Goal: Task Accomplishment & Management: Manage account settings

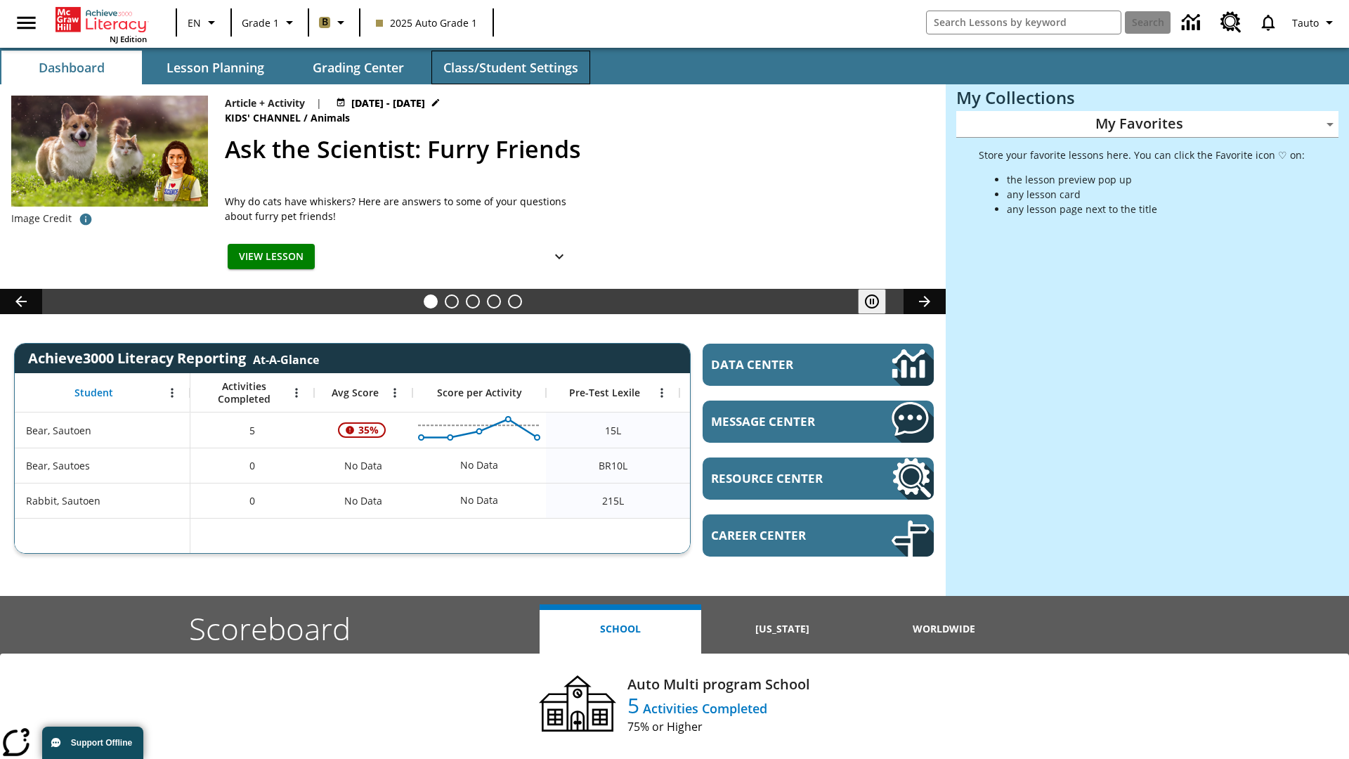
click at [510, 67] on span "Class/Student Settings" at bounding box center [510, 68] width 135 height 16
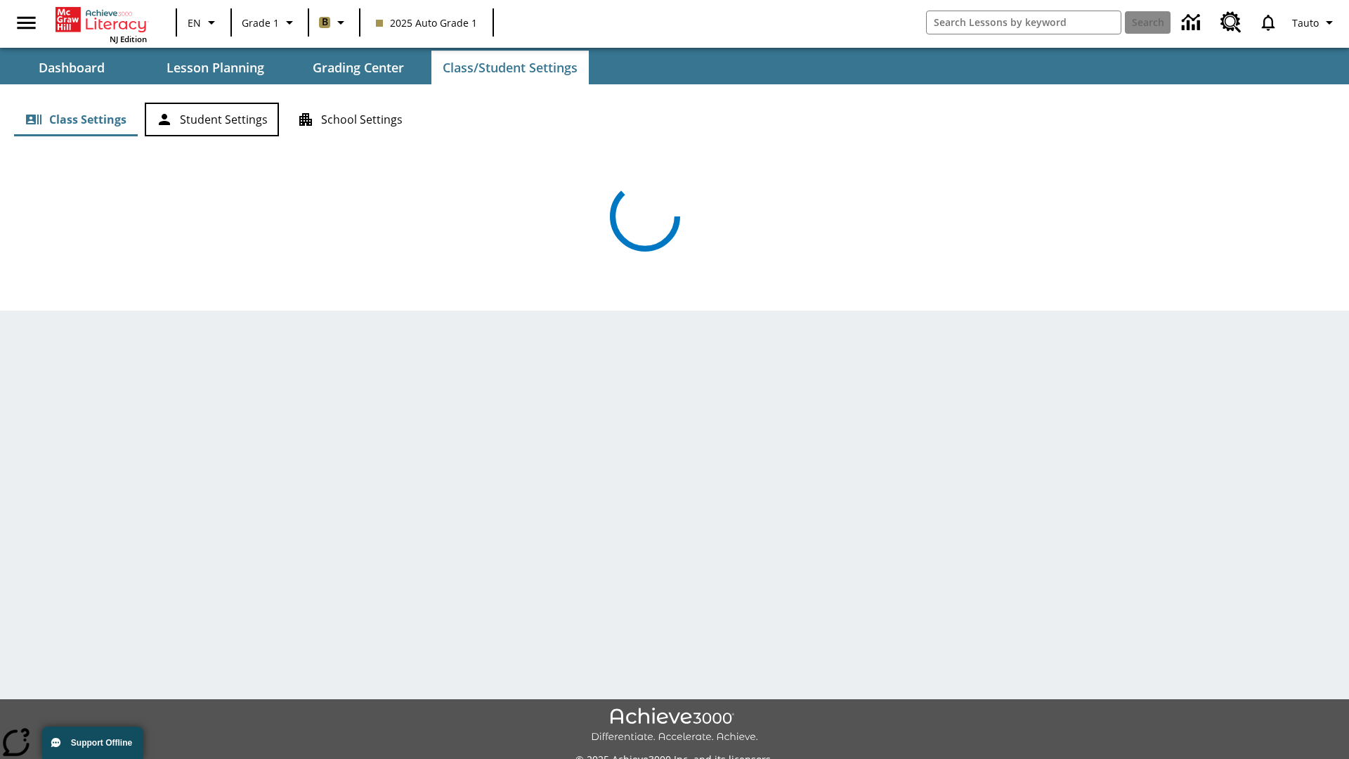
click at [211, 119] on button "Student Settings" at bounding box center [212, 120] width 134 height 34
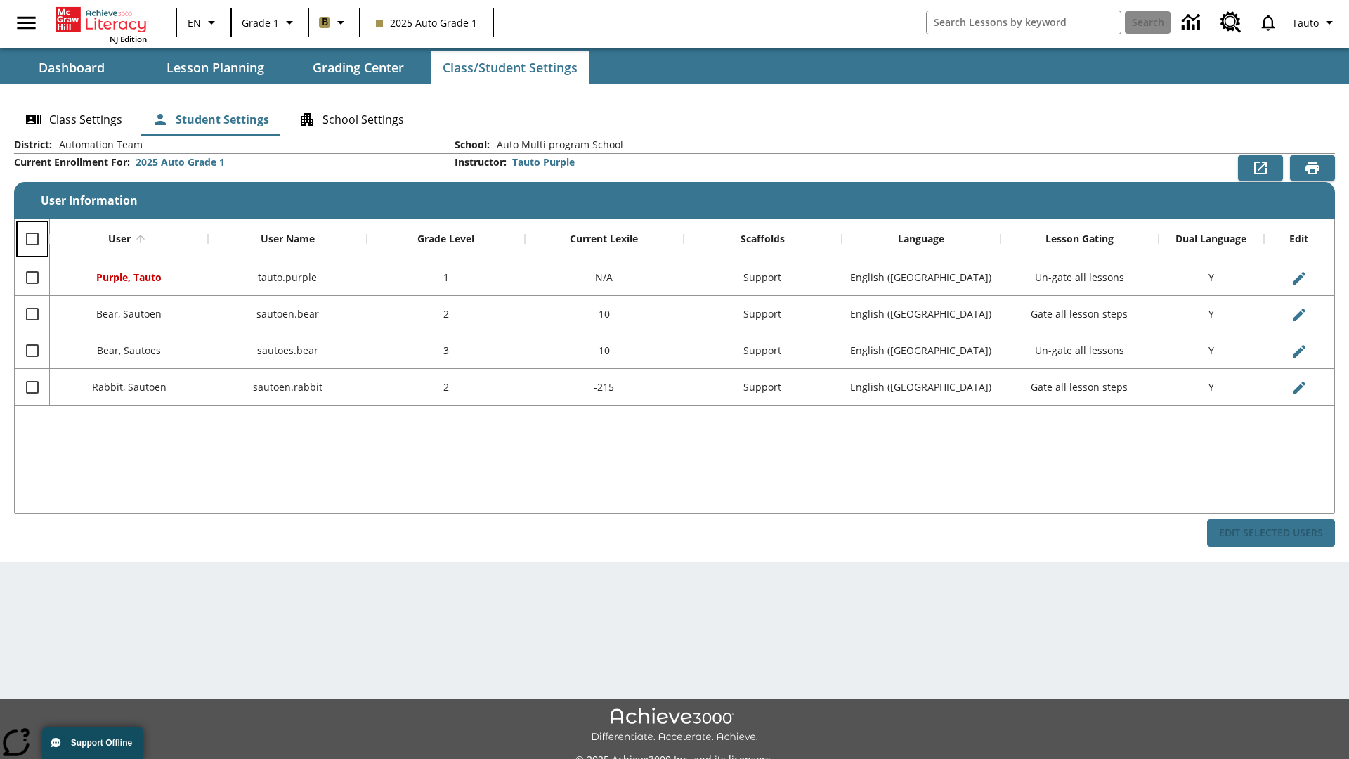
click at [32, 239] on input "Select all rows" at bounding box center [33, 239] width 30 height 30
checkbox input "true"
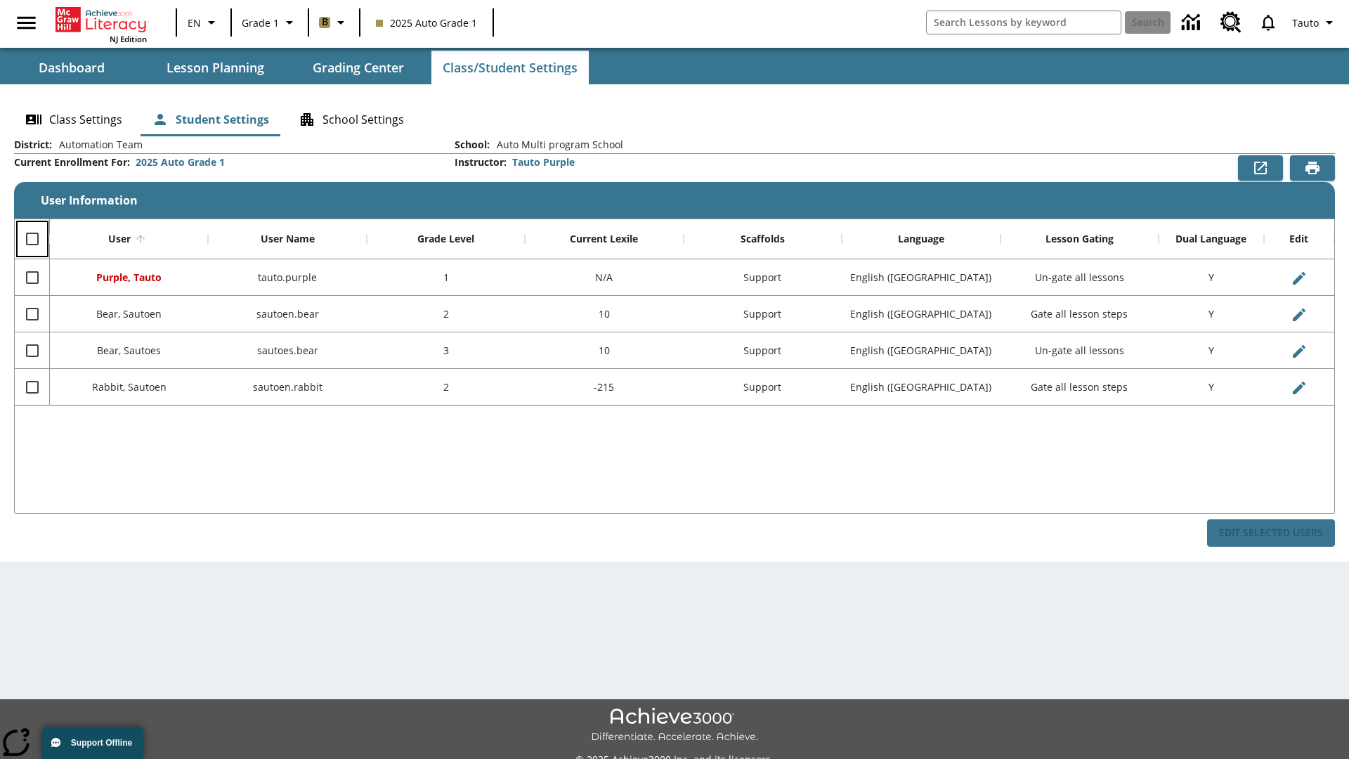
checkbox input "true"
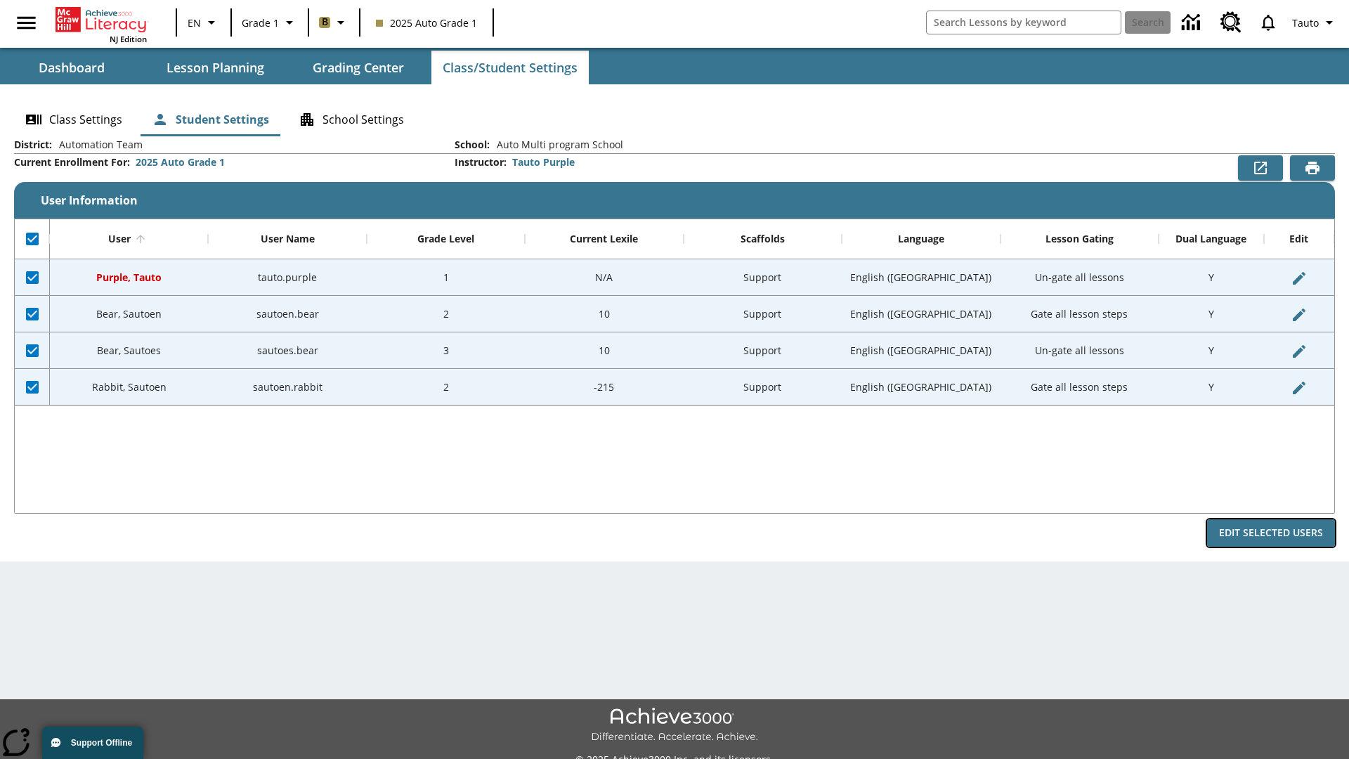
click at [1271, 533] on button "Edit Selected Users" at bounding box center [1271, 532] width 128 height 27
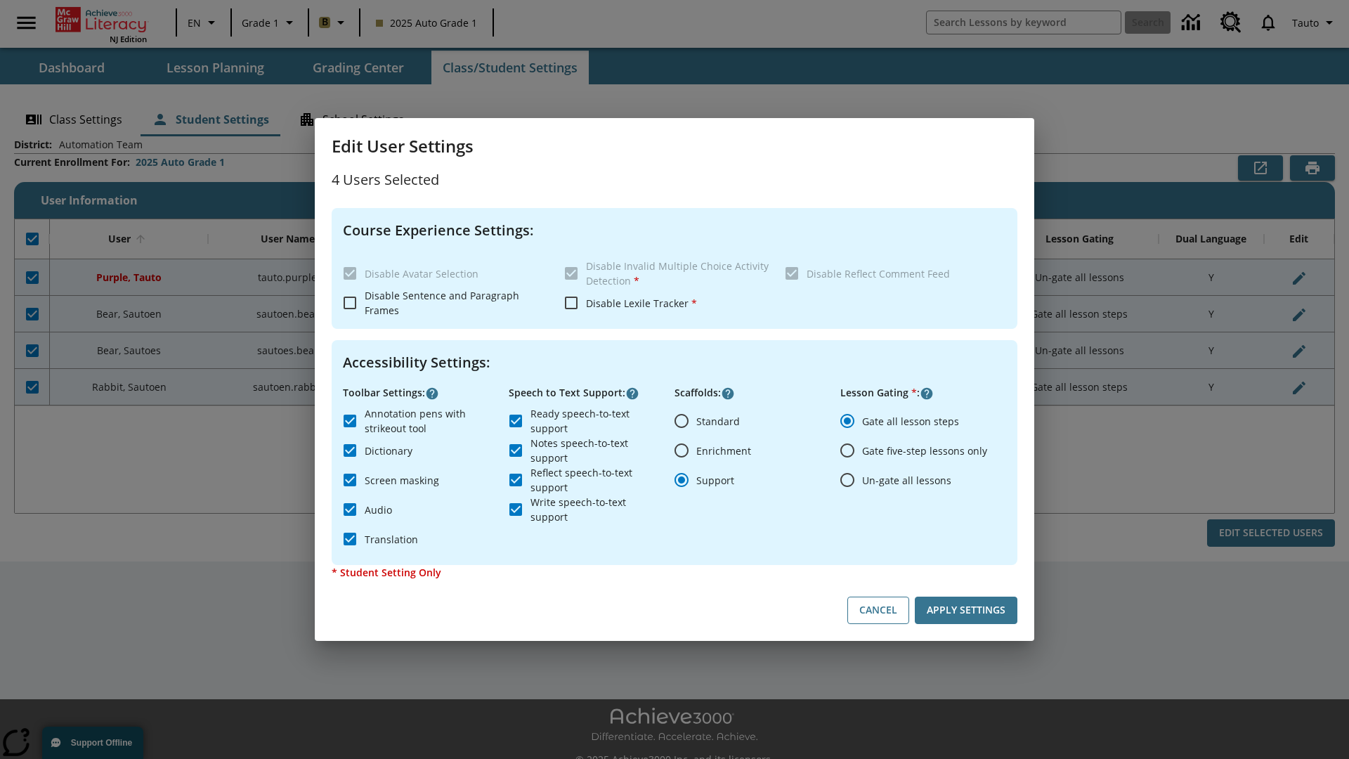
click at [682, 450] on input "Enrichment" at bounding box center [682, 451] width 30 height 30
click at [878, 610] on button "Cancel" at bounding box center [878, 610] width 62 height 27
radio input "false"
radio input "true"
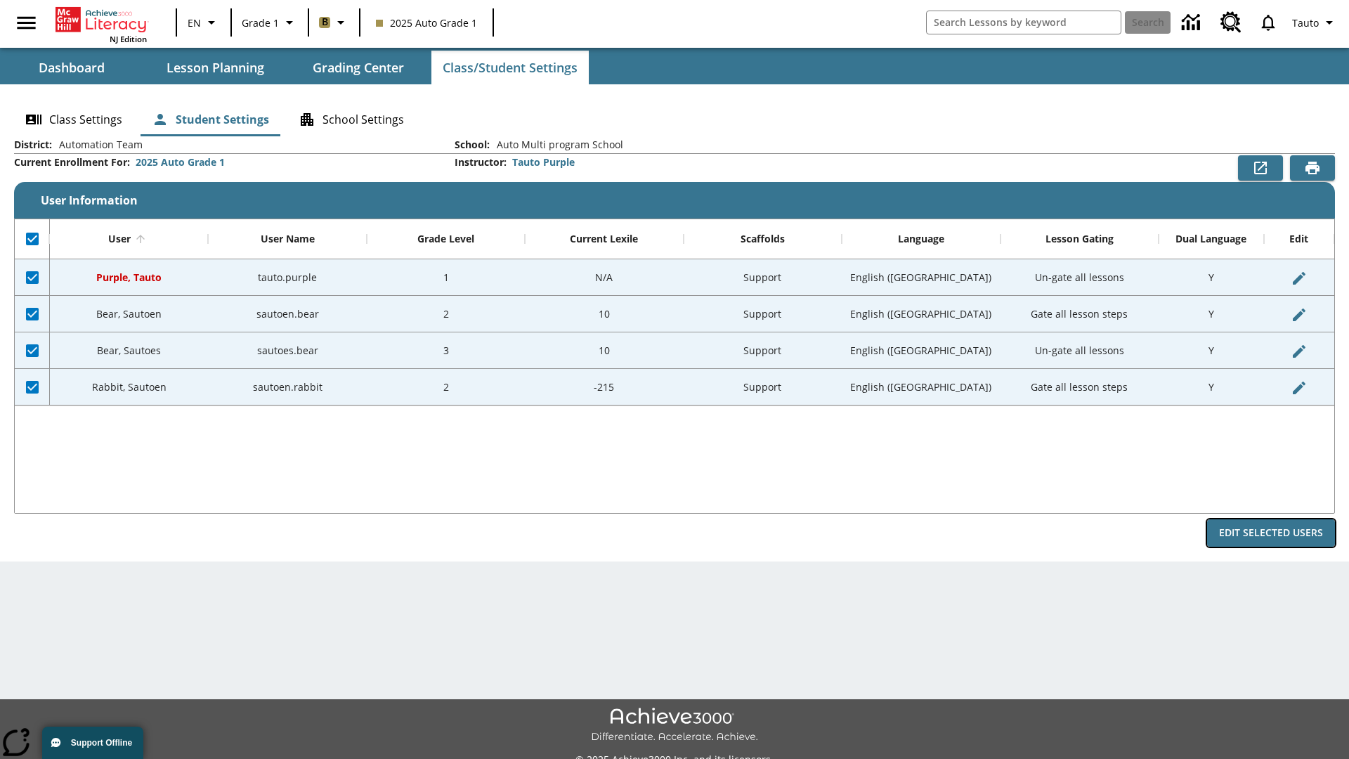
click at [1271, 533] on button "Edit Selected Users" at bounding box center [1271, 532] width 128 height 27
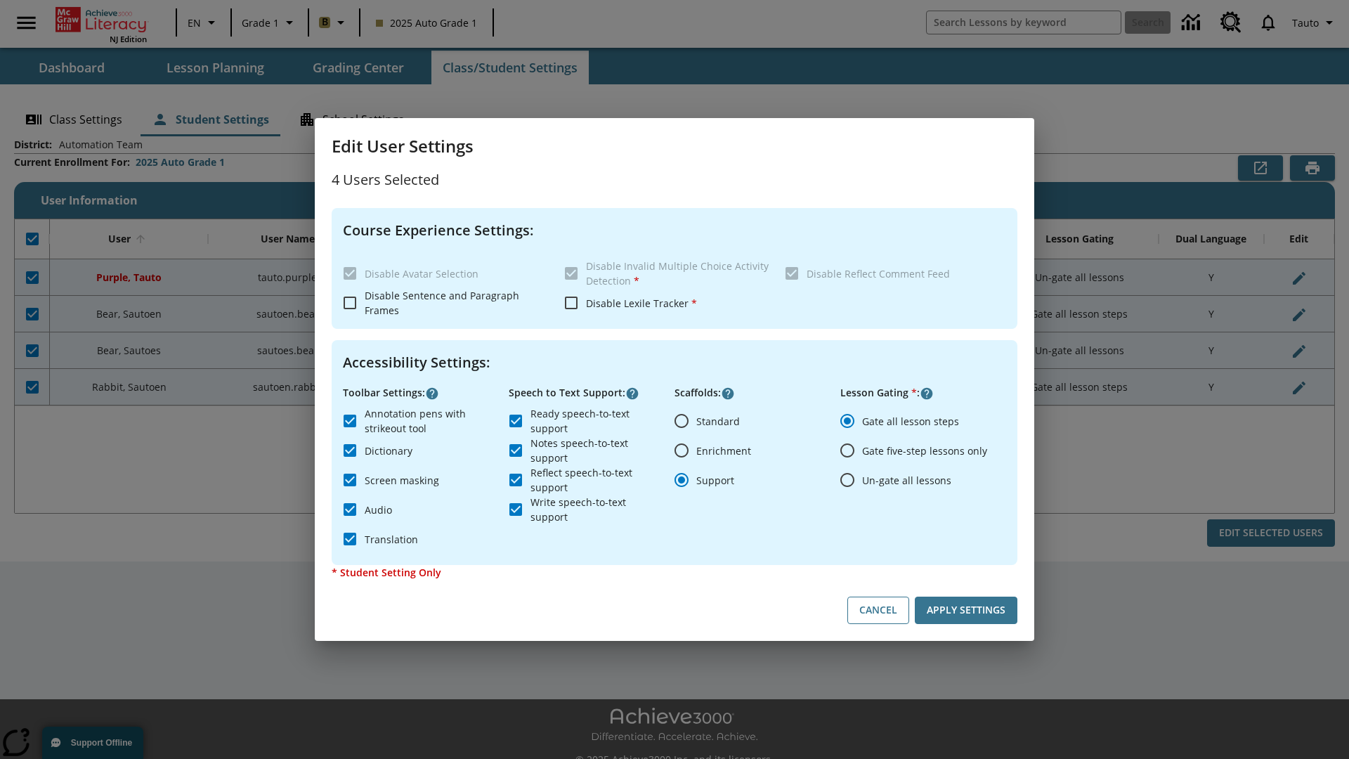
click at [682, 450] on input "Enrichment" at bounding box center [682, 451] width 30 height 30
radio input "true"
click at [966, 610] on button "Apply Settings" at bounding box center [966, 610] width 103 height 27
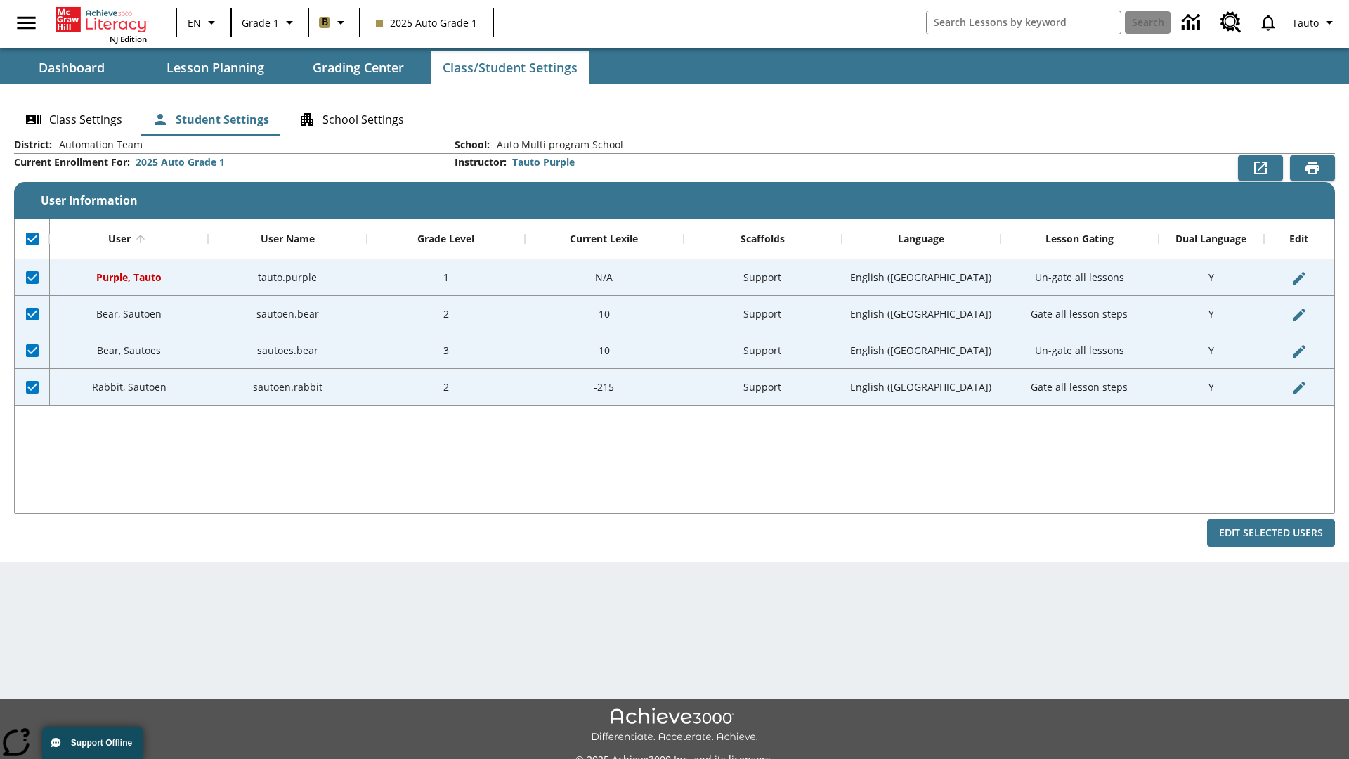
checkbox input "false"
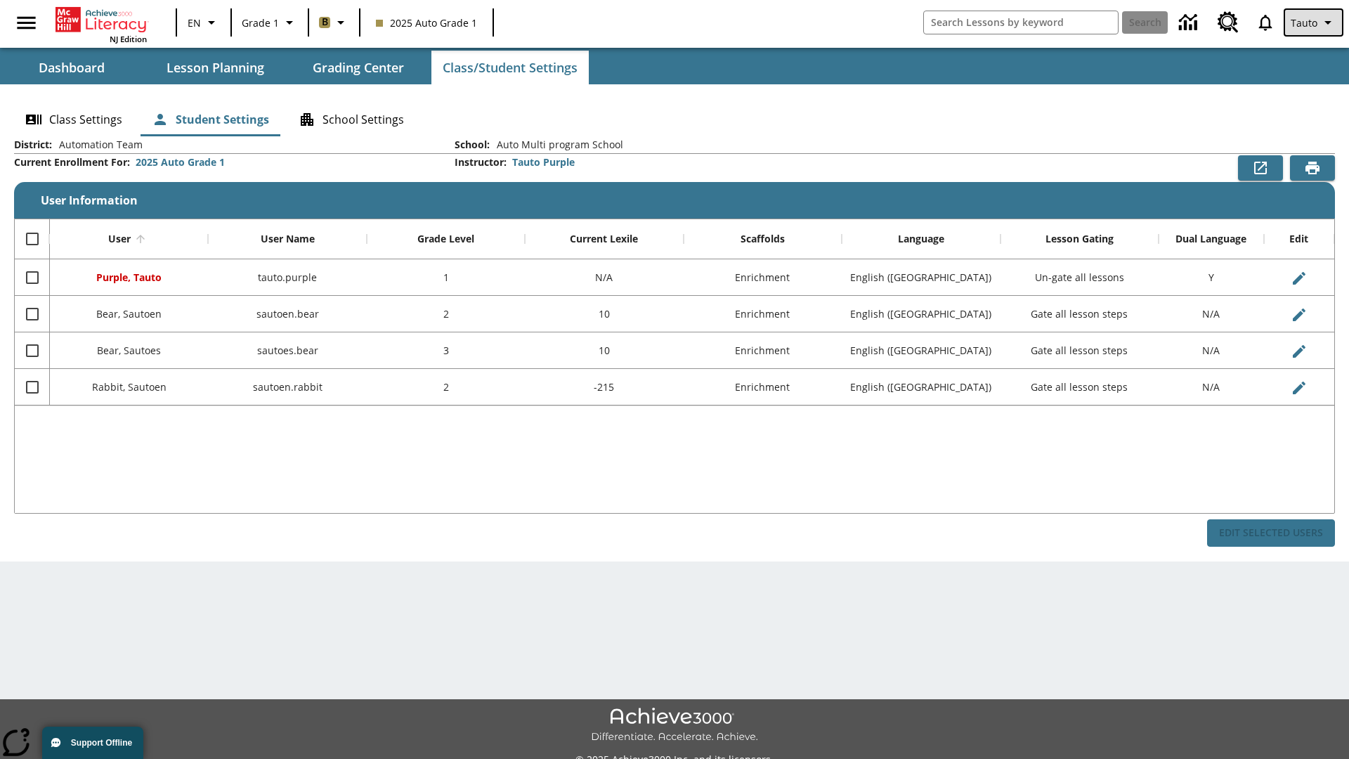
click at [1315, 22] on span "Tauto" at bounding box center [1304, 22] width 27 height 15
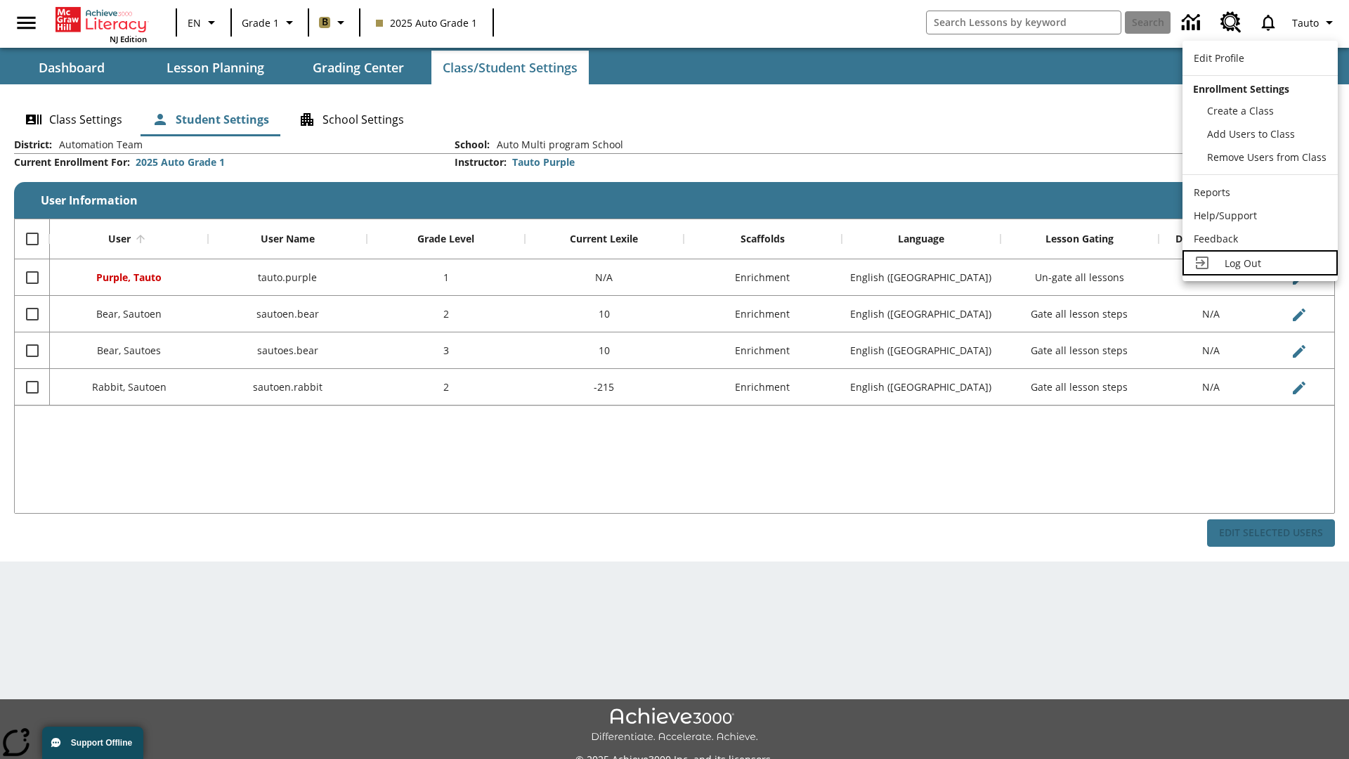
click at [1260, 263] on span "Log Out" at bounding box center [1243, 262] width 37 height 13
